Goal: Information Seeking & Learning: Learn about a topic

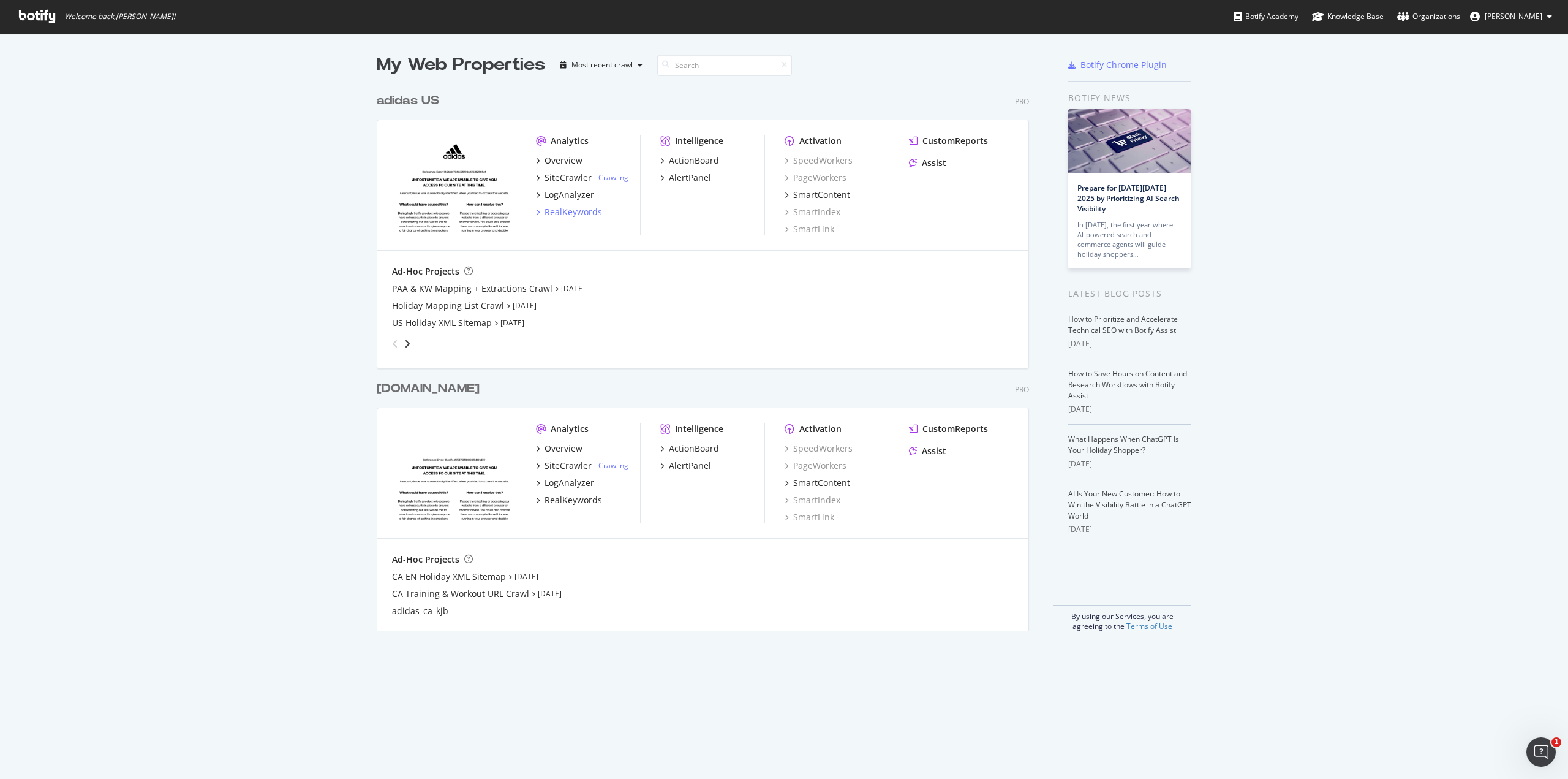
click at [560, 211] on div "RealKeywords" at bounding box center [573, 211] width 58 height 12
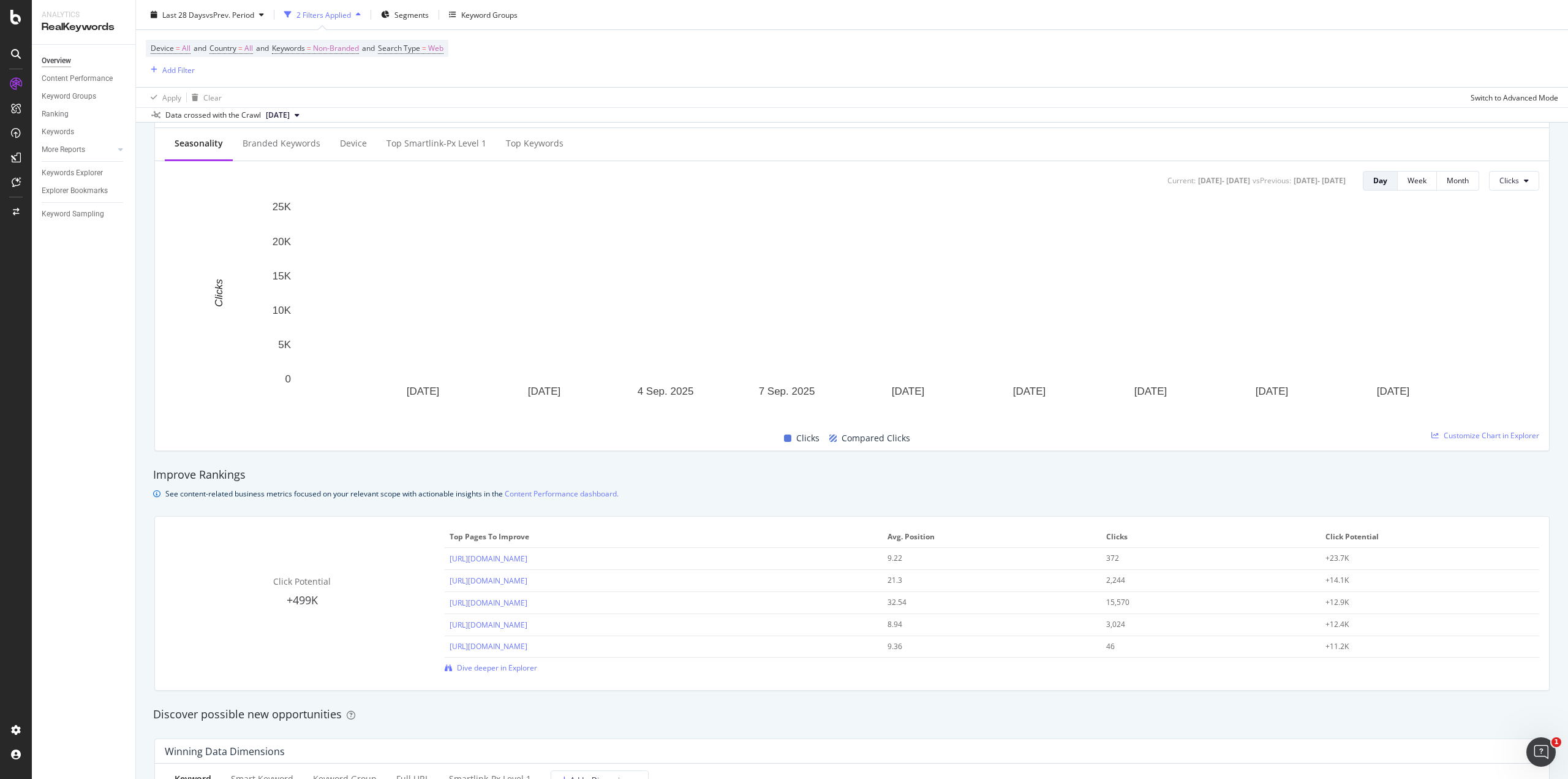
scroll to position [491, 0]
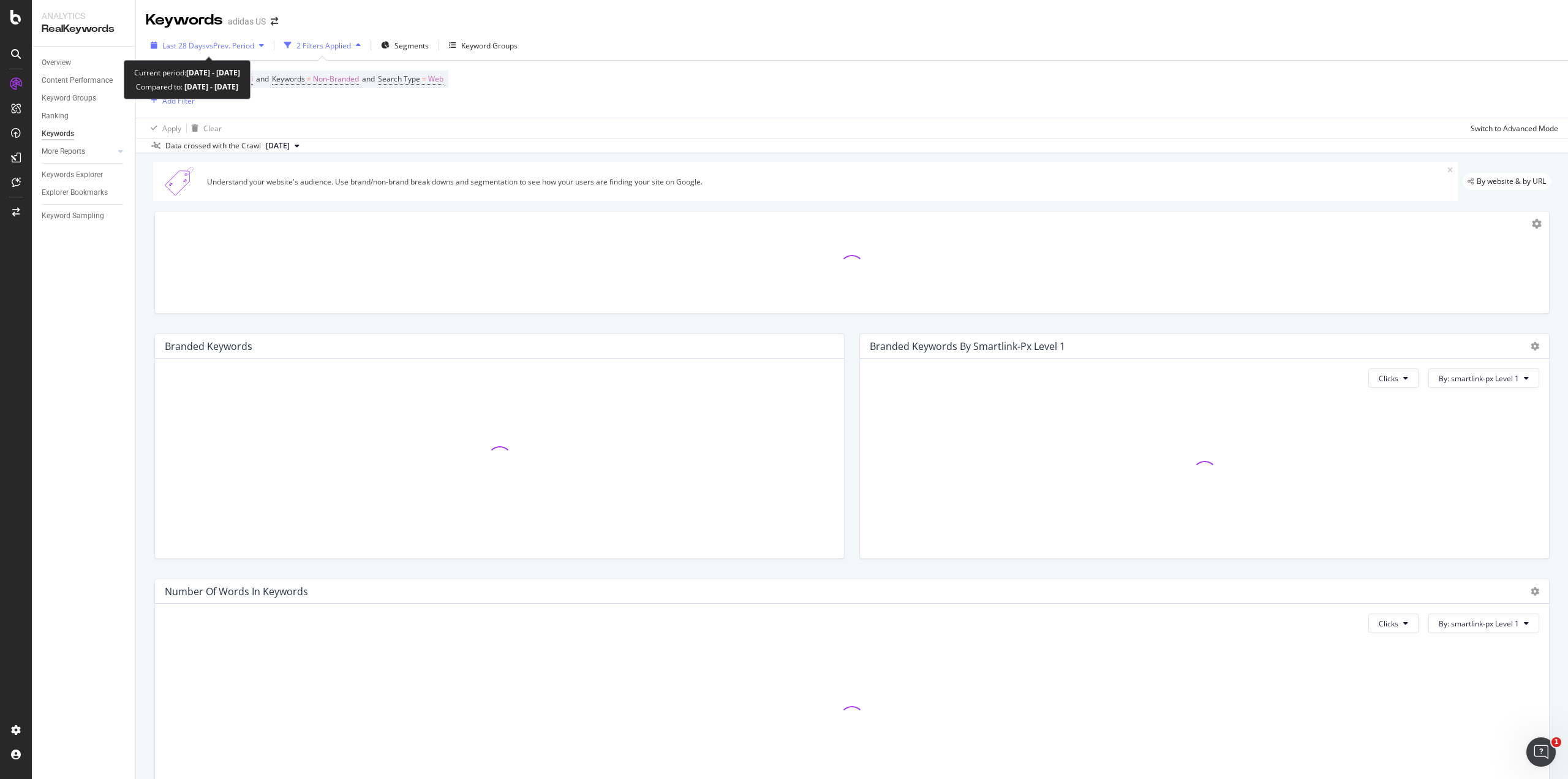
click at [222, 46] on span "vs Prev. Period" at bounding box center [230, 46] width 49 height 11
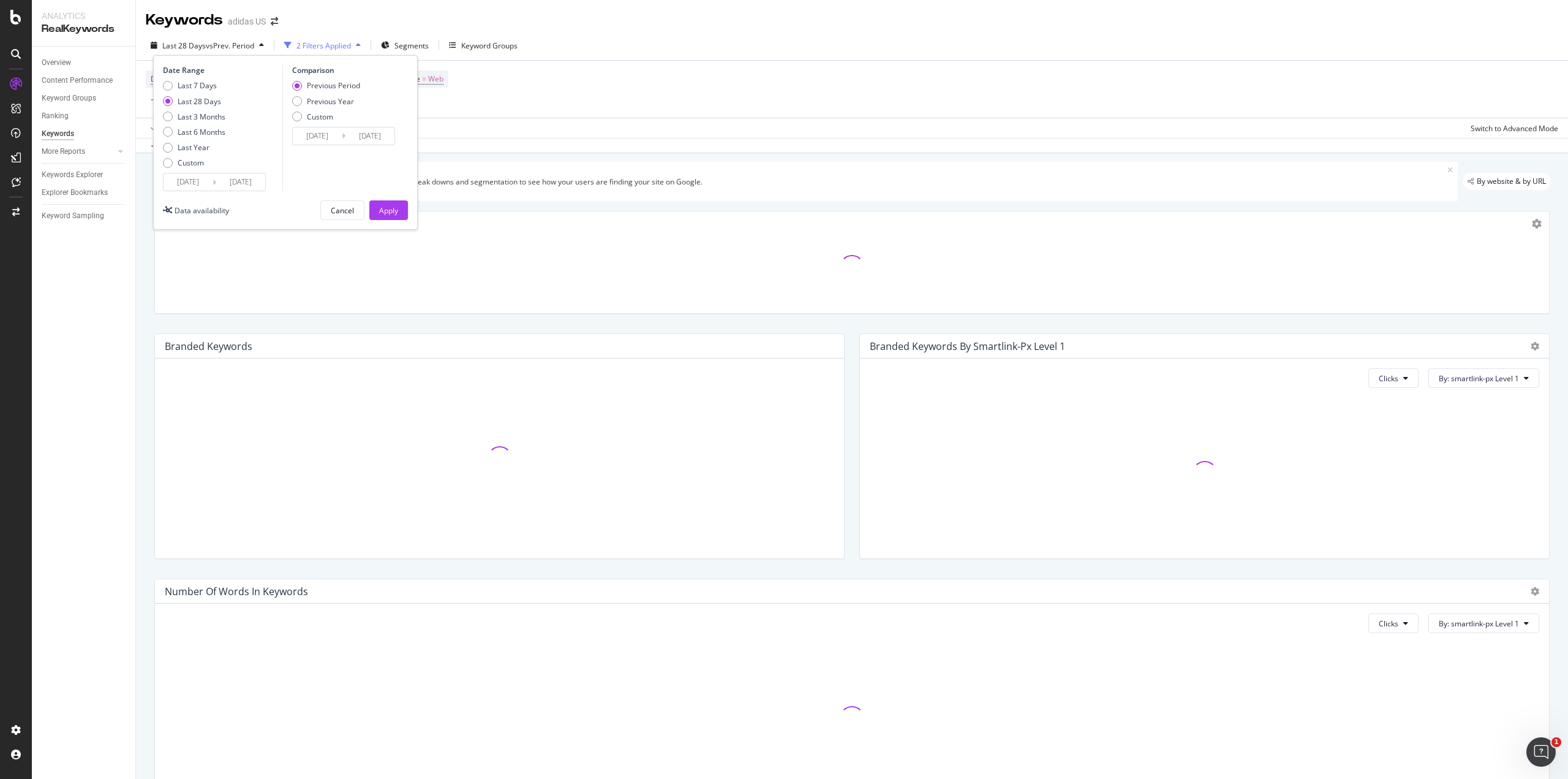
click at [110, 280] on div "Overview Content Performance Keyword Groups Ranking Keywords More Reports Count…" at bounding box center [84, 413] width 103 height 733
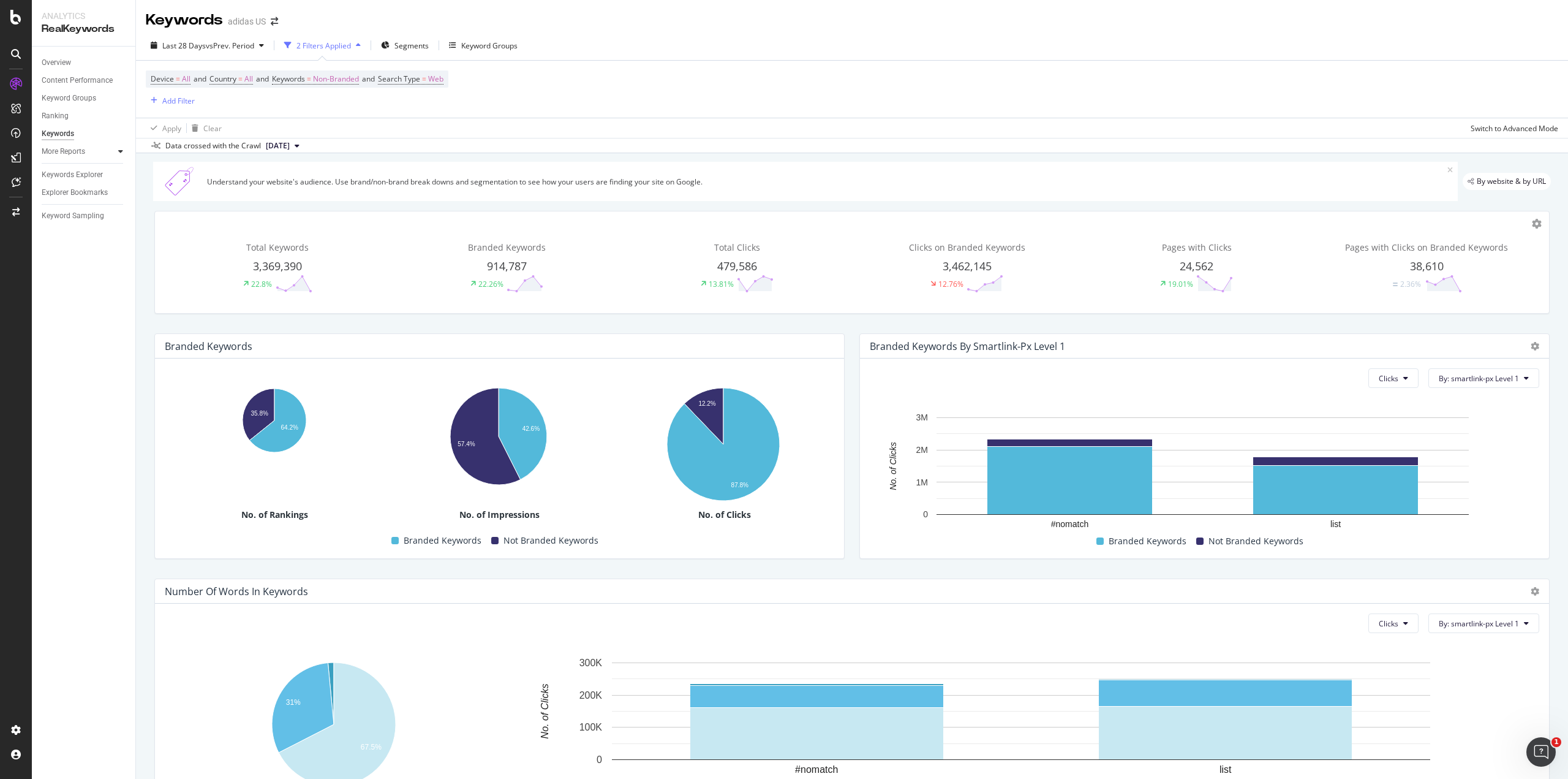
click at [116, 149] on div at bounding box center [121, 151] width 12 height 12
click at [90, 95] on div "Keyword Groups" at bounding box center [69, 99] width 54 height 13
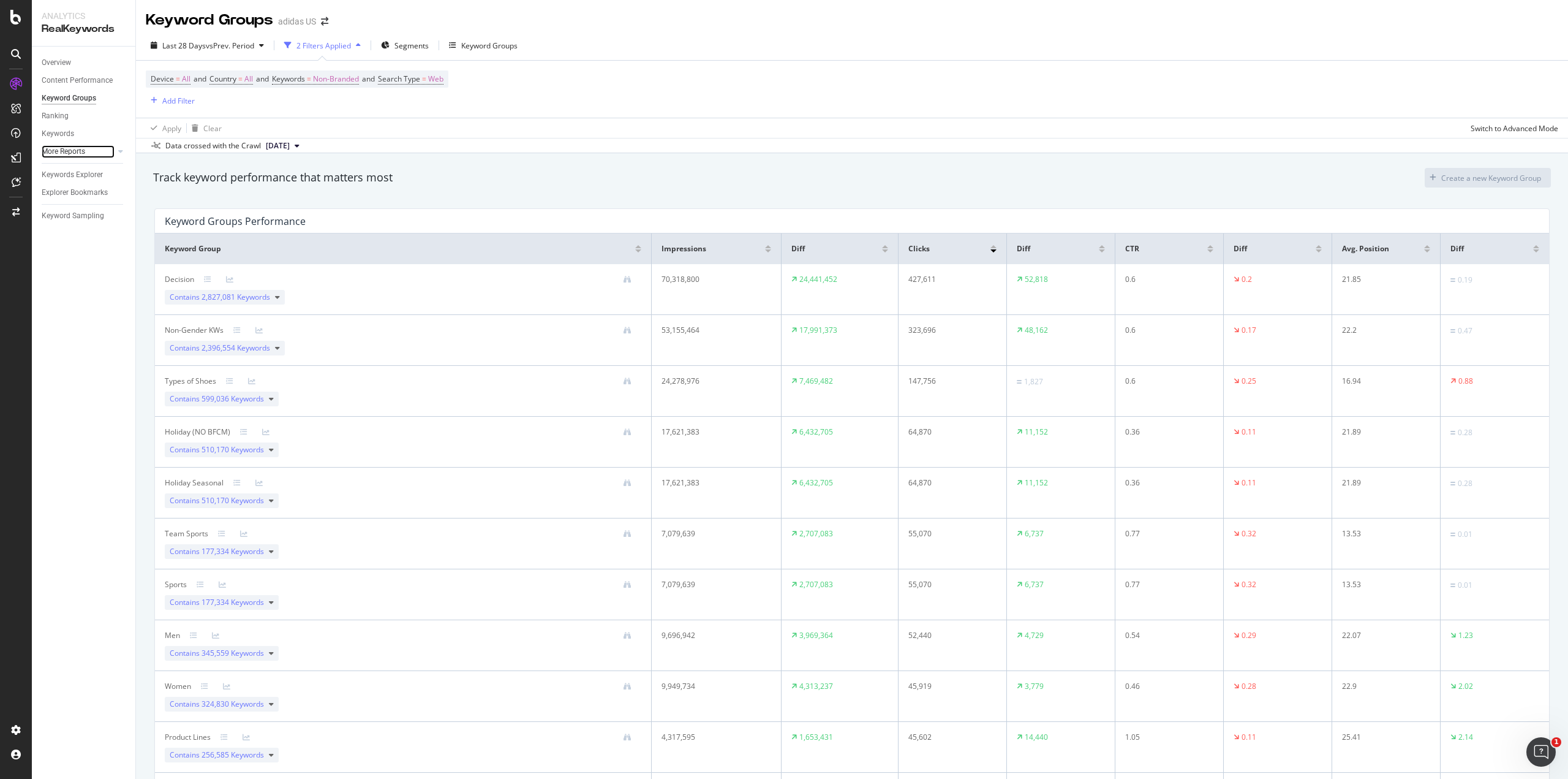
drag, startPoint x: 98, startPoint y: 149, endPoint x: 113, endPoint y: 152, distance: 15.3
click at [98, 150] on link "More Reports" at bounding box center [78, 151] width 73 height 13
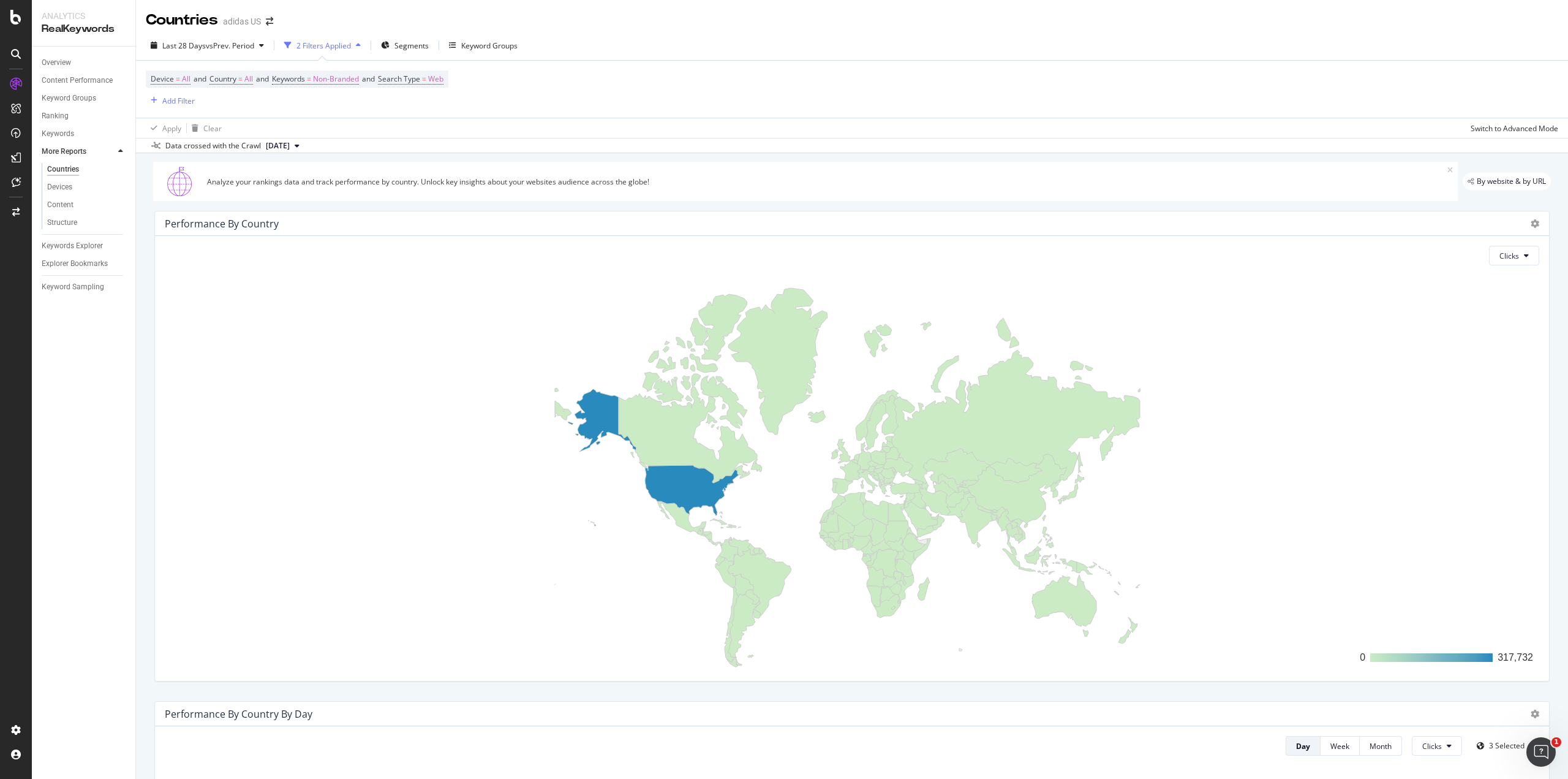
drag, startPoint x: 86, startPoint y: 250, endPoint x: 50, endPoint y: 321, distance: 79.6
click at [50, 321] on div "Overview Content Performance Keyword Groups Ranking Keywords More Reports Count…" at bounding box center [84, 413] width 103 height 733
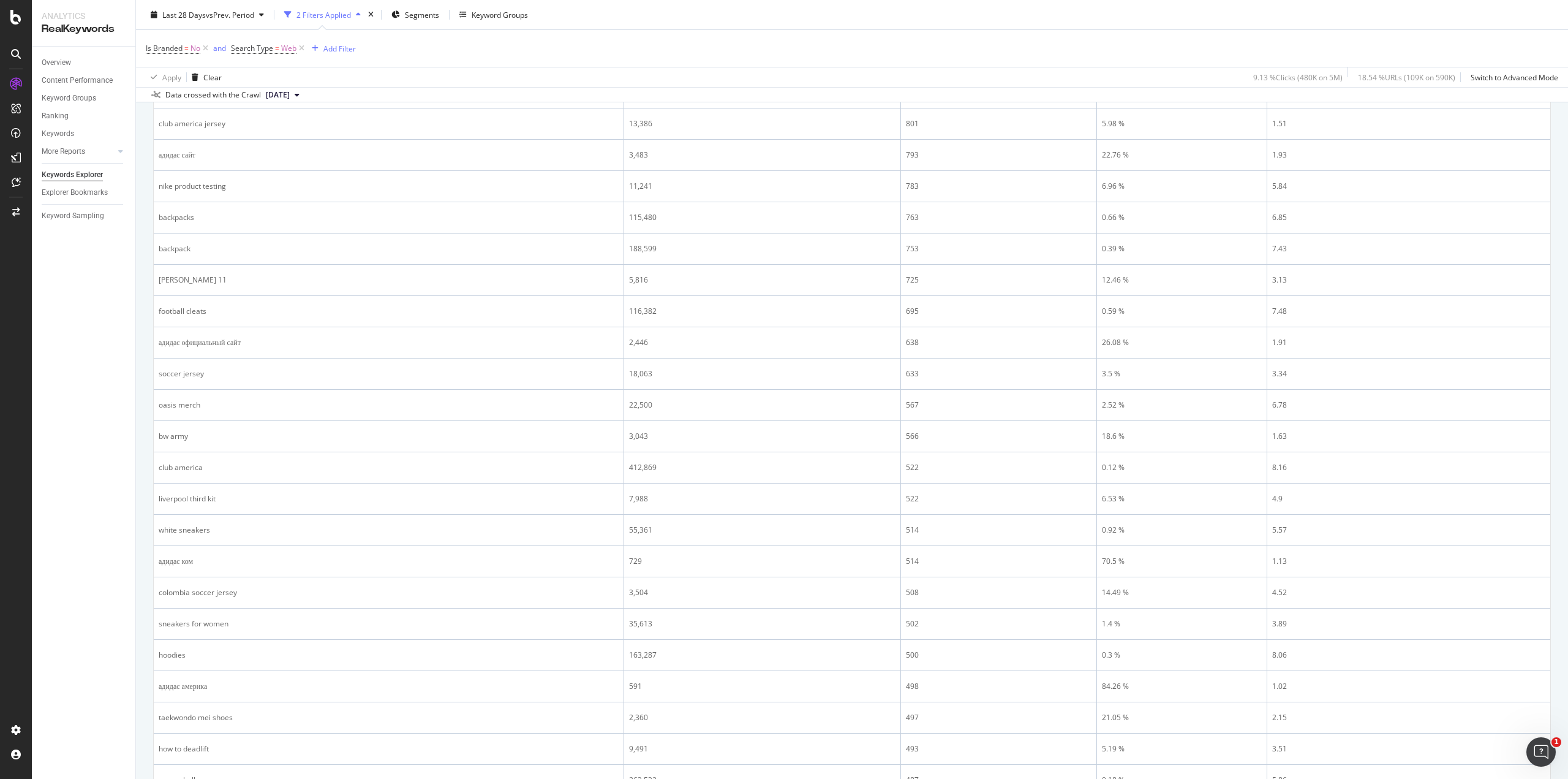
scroll to position [1225, 0]
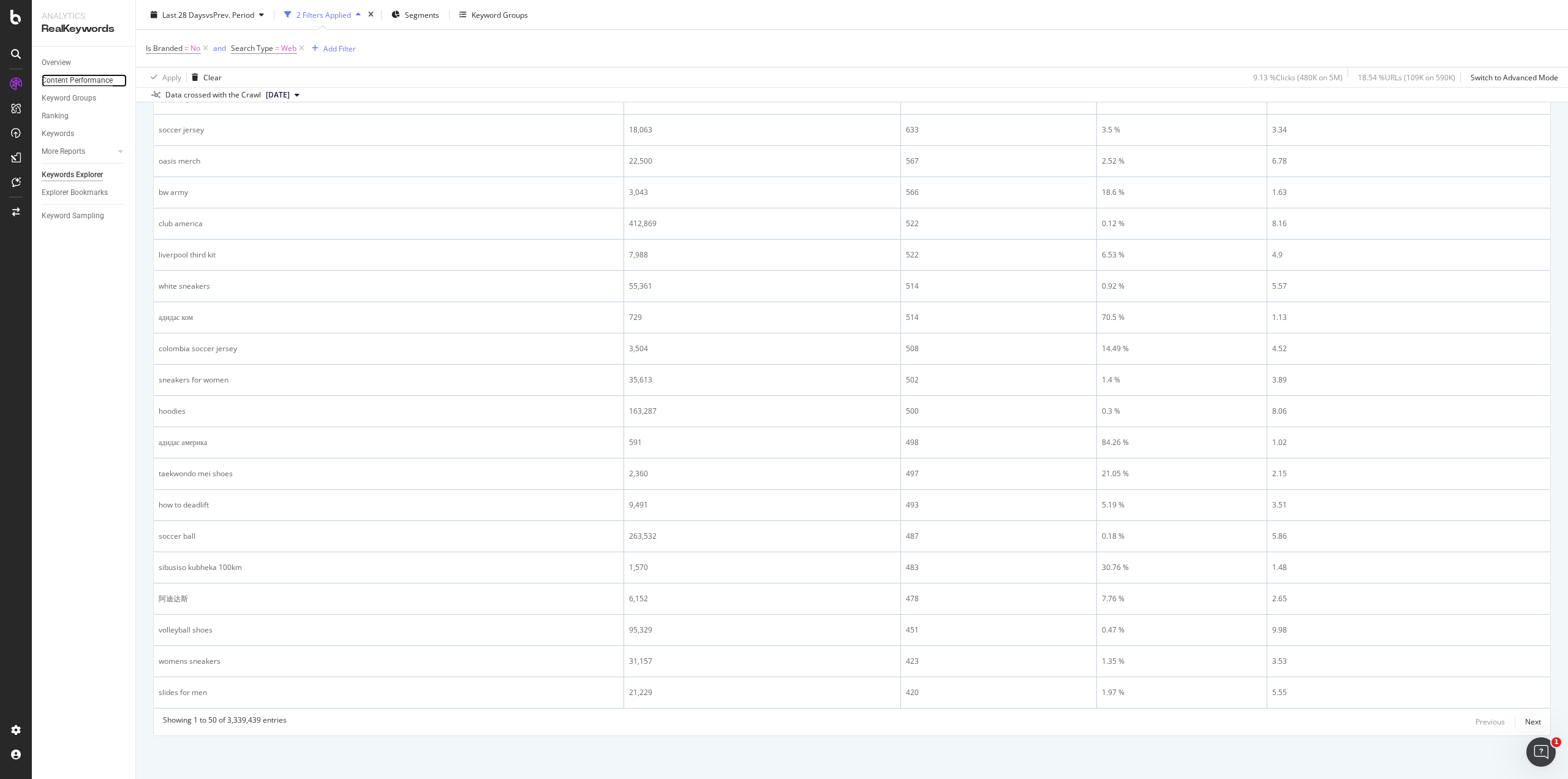
drag, startPoint x: 63, startPoint y: 75, endPoint x: 66, endPoint y: 84, distance: 9.5
click at [63, 75] on div "Content Performance" at bounding box center [77, 81] width 71 height 13
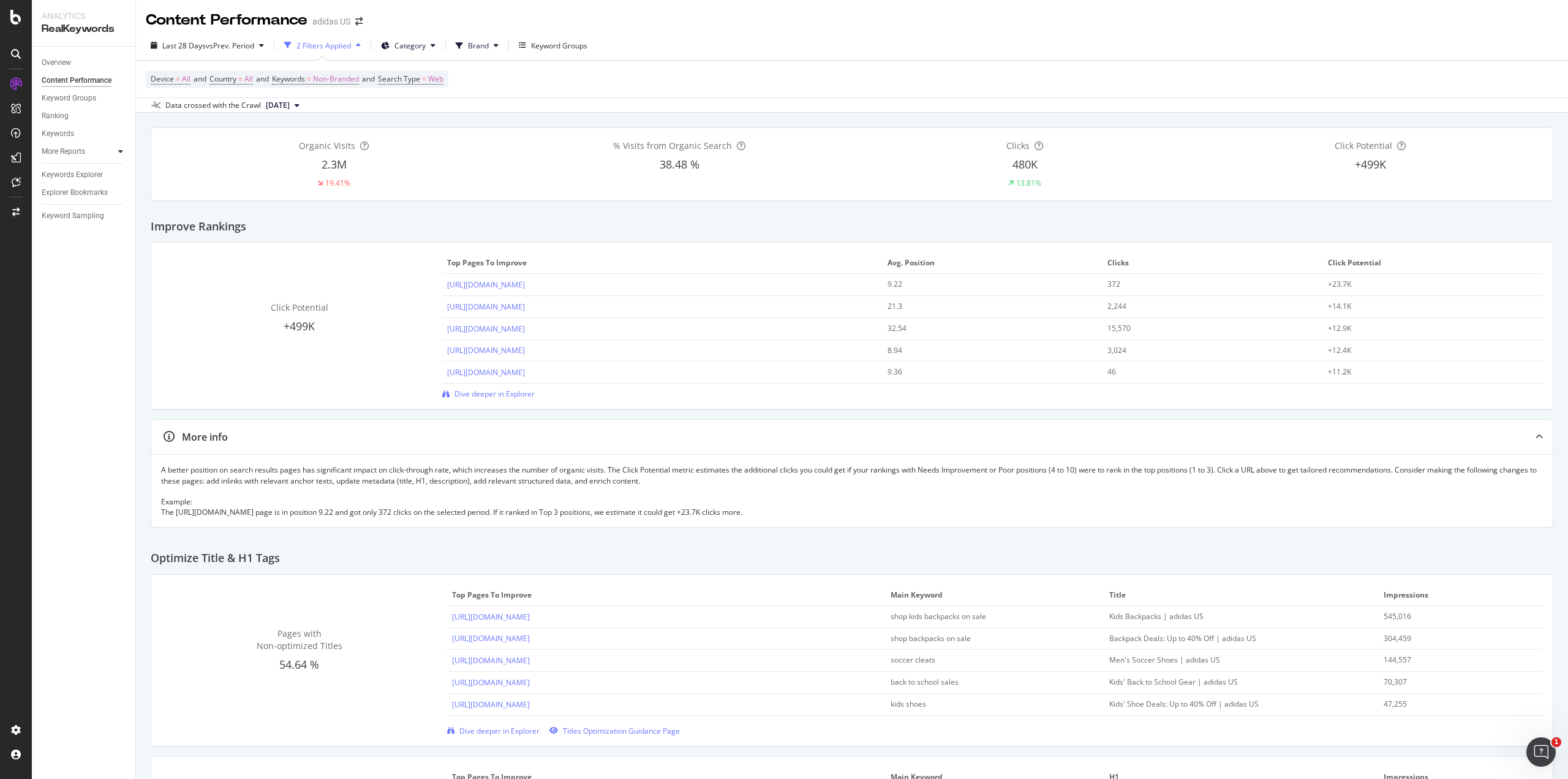
click at [121, 152] on icon at bounding box center [121, 151] width 5 height 7
